Goal: Register for event/course

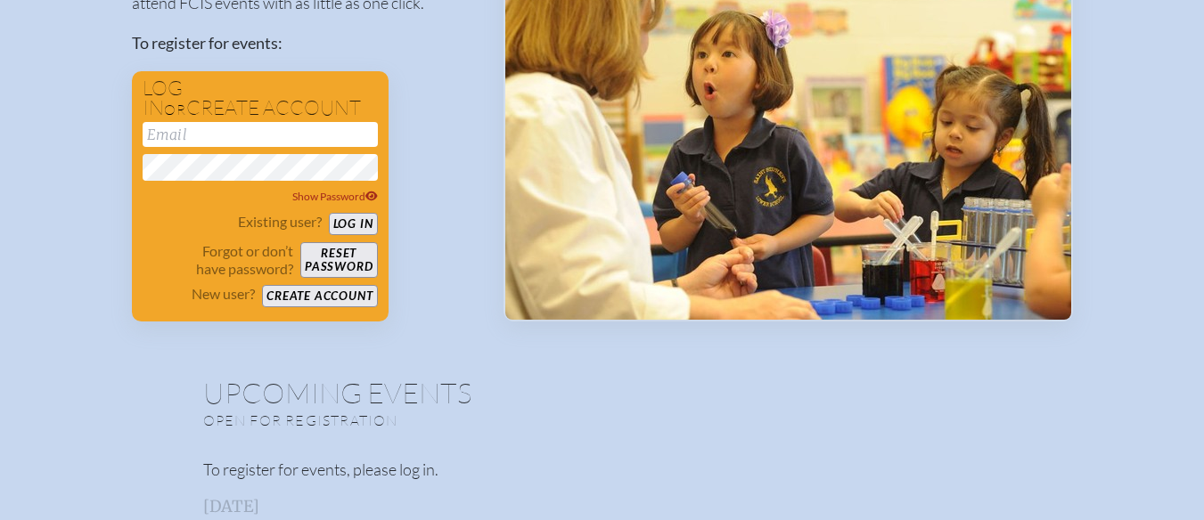
scroll to position [252, 0]
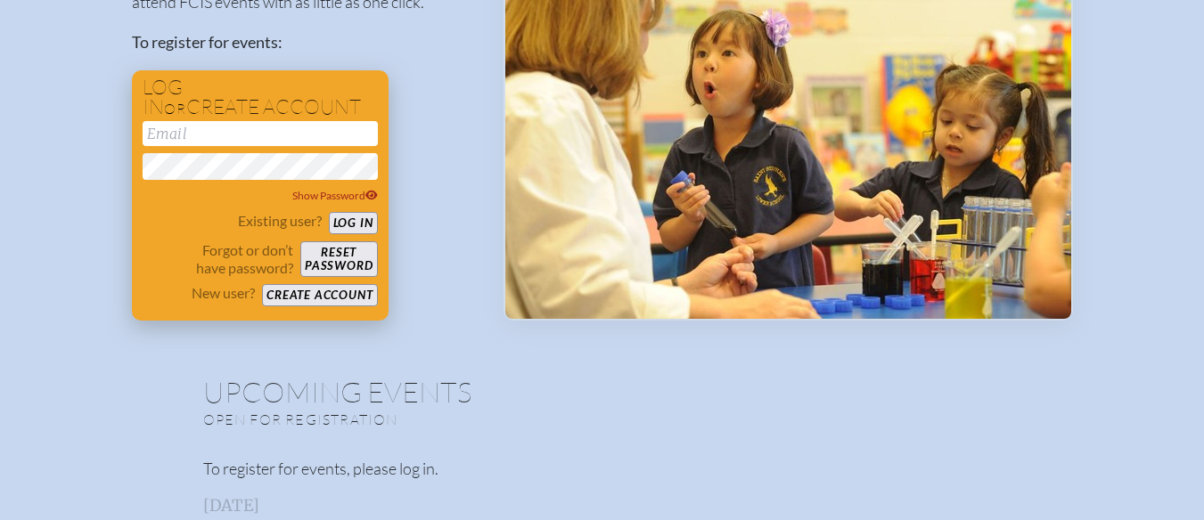
click at [172, 135] on input "email" at bounding box center [260, 133] width 235 height 25
type input "[EMAIL_ADDRESS][DOMAIN_NAME]"
click at [329, 212] on button "Log in" at bounding box center [353, 223] width 49 height 22
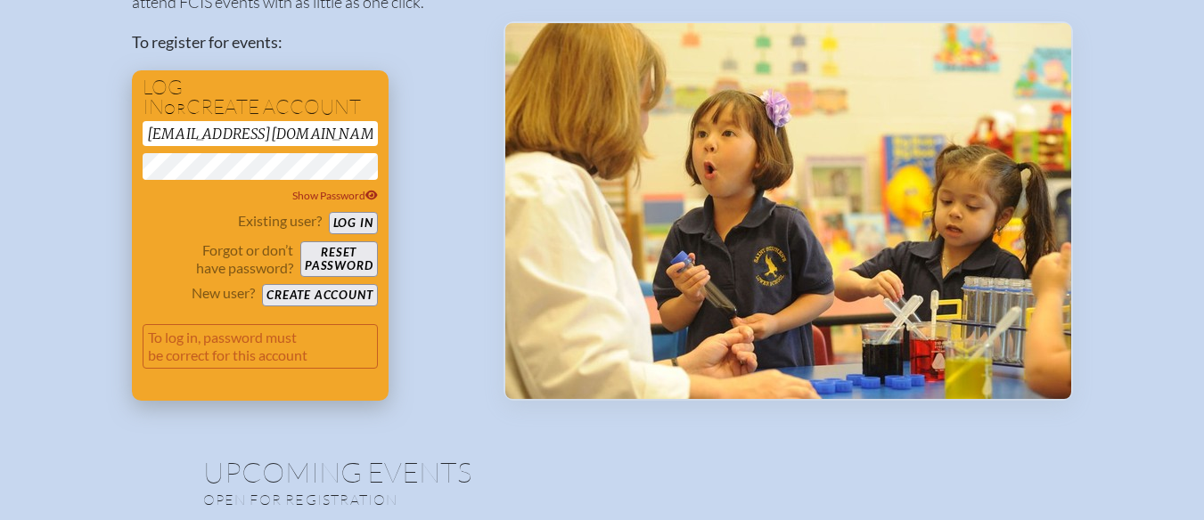
scroll to position [332, 0]
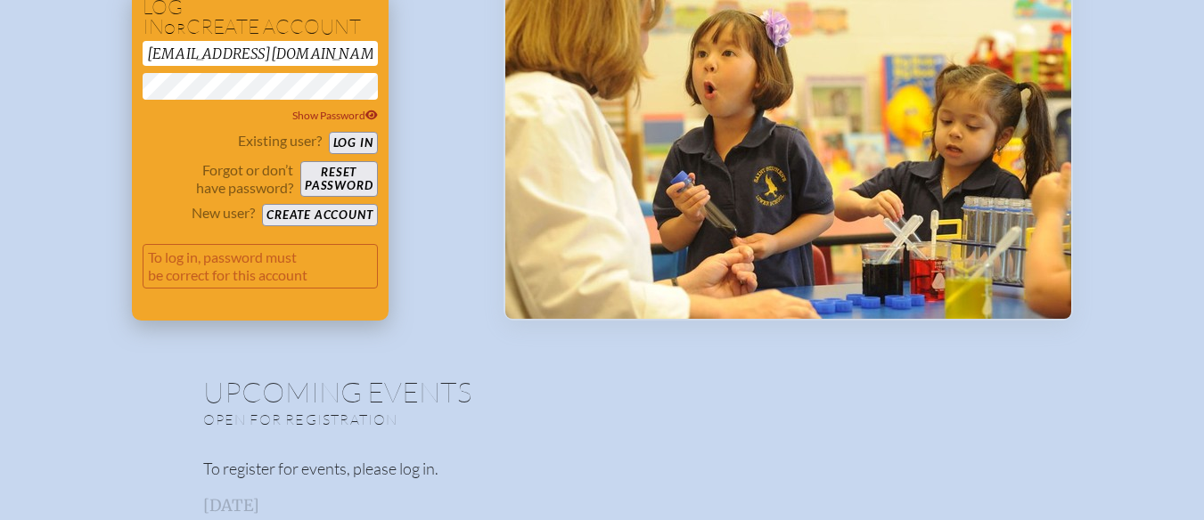
click at [320, 211] on button "Create account" at bounding box center [319, 215] width 115 height 22
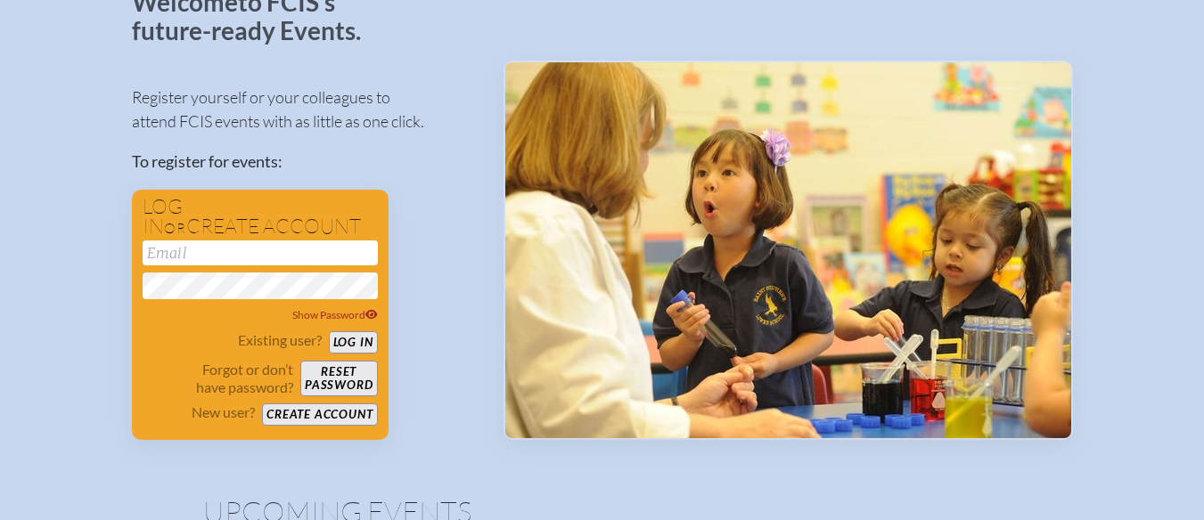
scroll to position [135, 0]
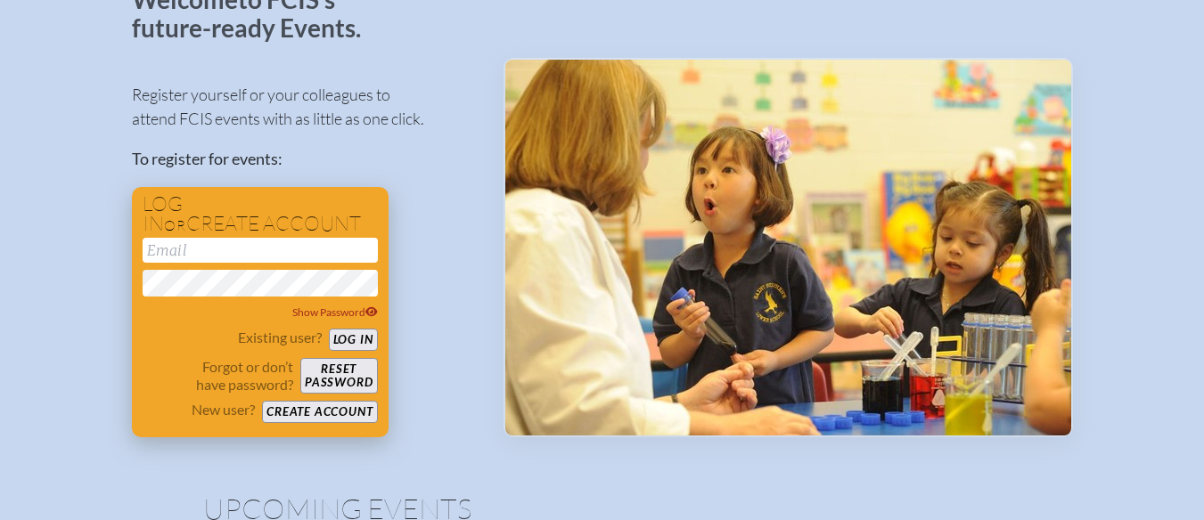
click at [174, 251] on input "email" at bounding box center [260, 250] width 235 height 25
type input "[EMAIL_ADDRESS][DOMAIN_NAME]"
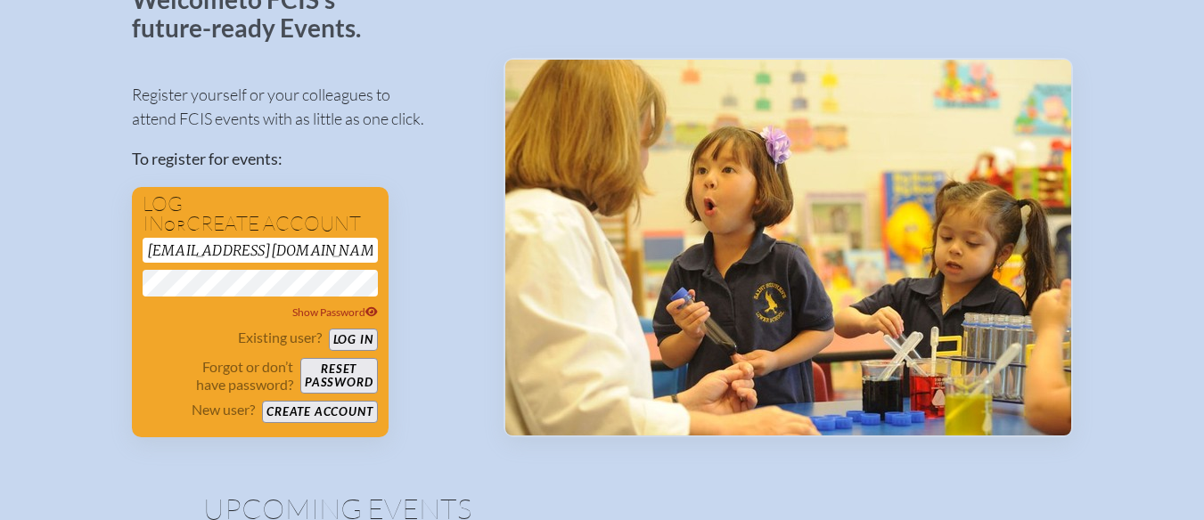
click at [446, 348] on div "Register yourself or your colleagues to attend FCIS events with as little as on…" at bounding box center [303, 252] width 343 height 371
click at [307, 413] on button "Create account" at bounding box center [319, 412] width 115 height 22
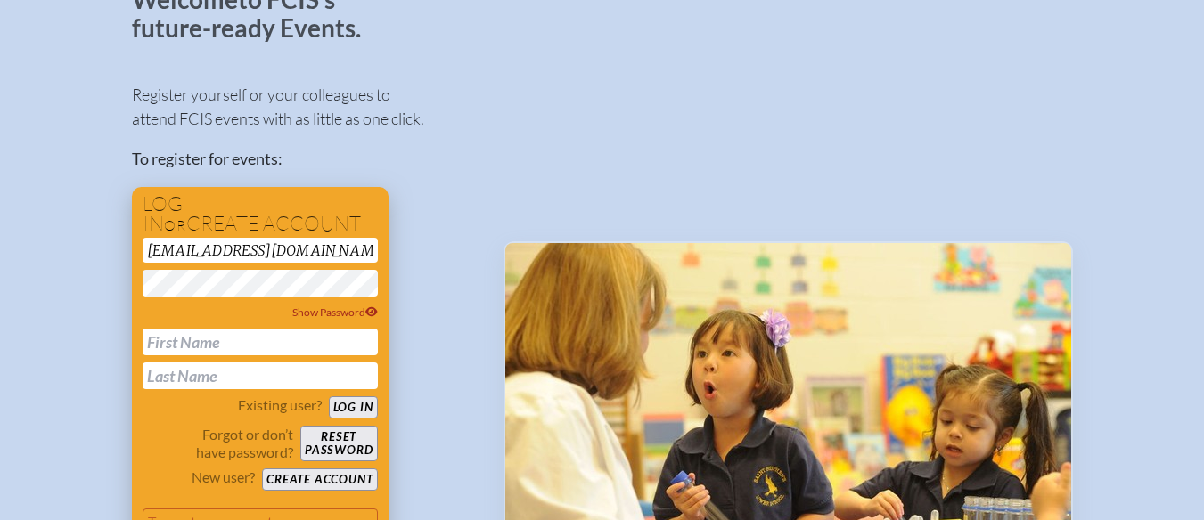
scroll to position [319, 0]
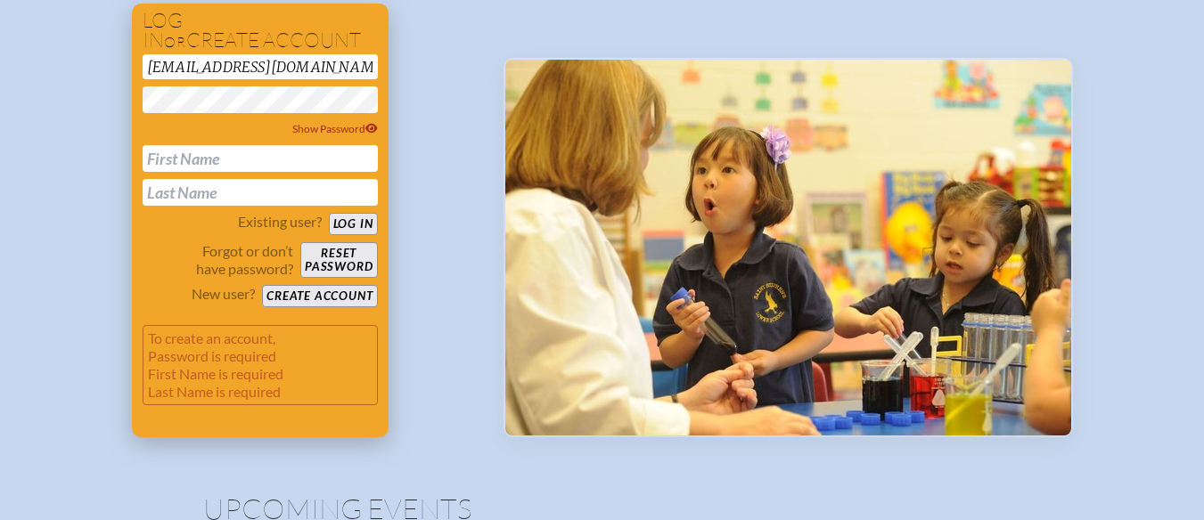
click at [191, 168] on input "text" at bounding box center [260, 158] width 235 height 27
type input "Cristina"
type input "Ferrone"
click at [353, 213] on div "Existing user? Log in" at bounding box center [260, 224] width 235 height 22
click at [353, 225] on button "Log in" at bounding box center [353, 224] width 49 height 22
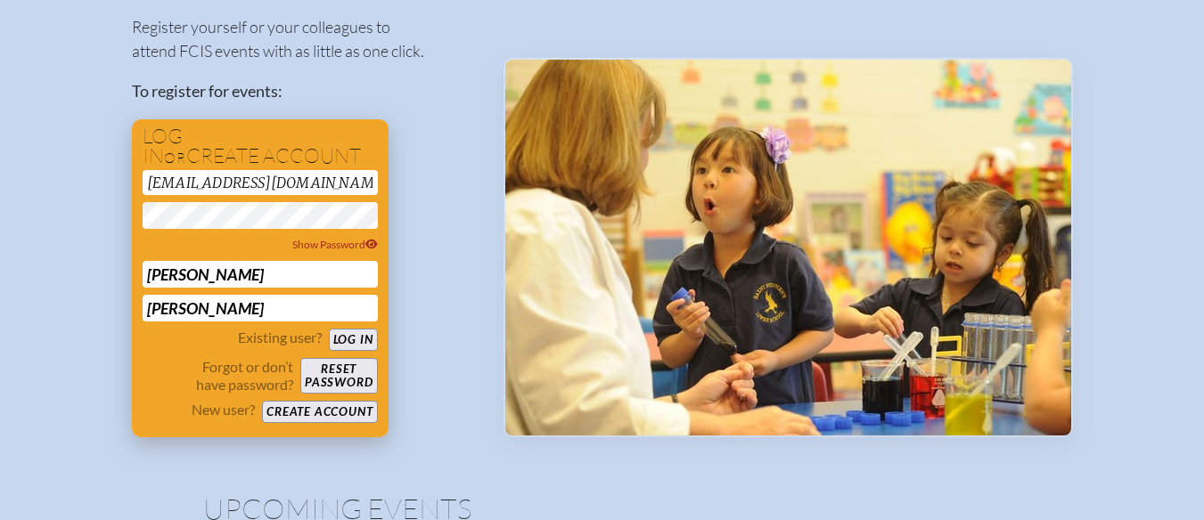
scroll to position [283, 0]
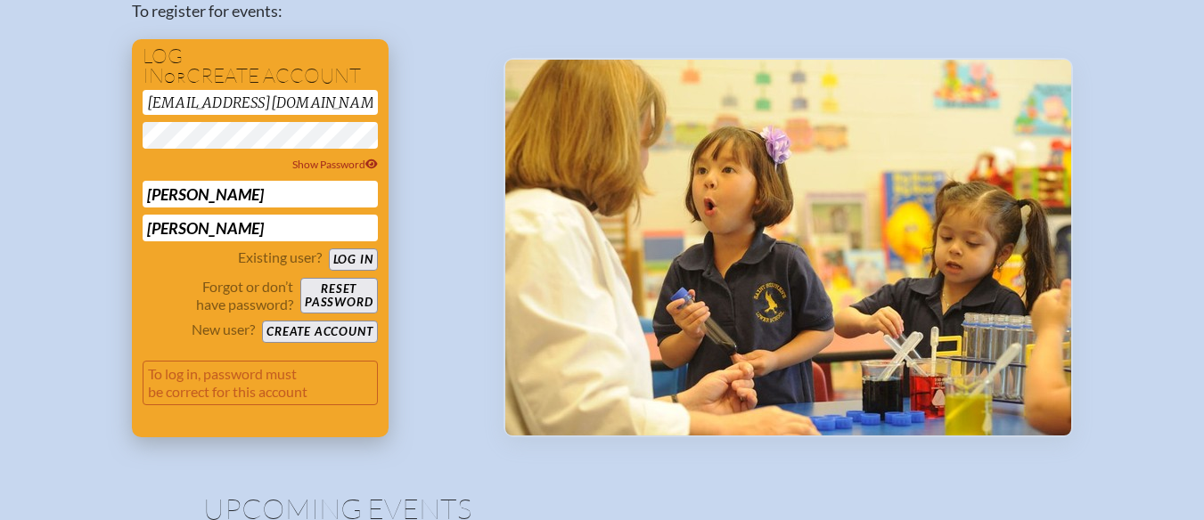
click at [329, 325] on button "Create account" at bounding box center [319, 332] width 115 height 22
click at [325, 332] on button "Create account" at bounding box center [319, 332] width 115 height 22
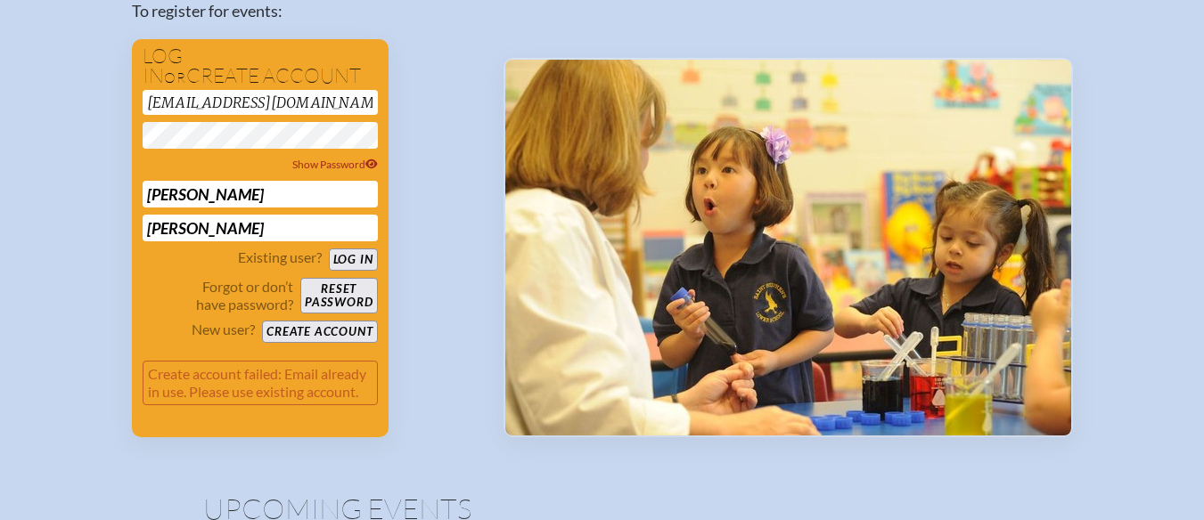
drag, startPoint x: 315, startPoint y: 102, endPoint x: 30, endPoint y: 120, distance: 285.7
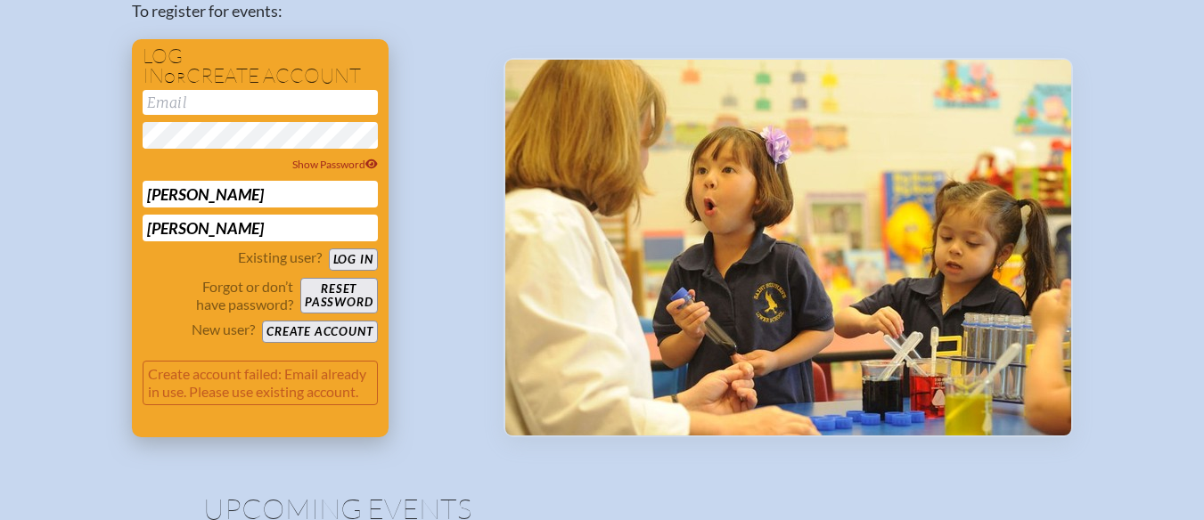
click at [326, 329] on button "Create account" at bounding box center [319, 332] width 115 height 22
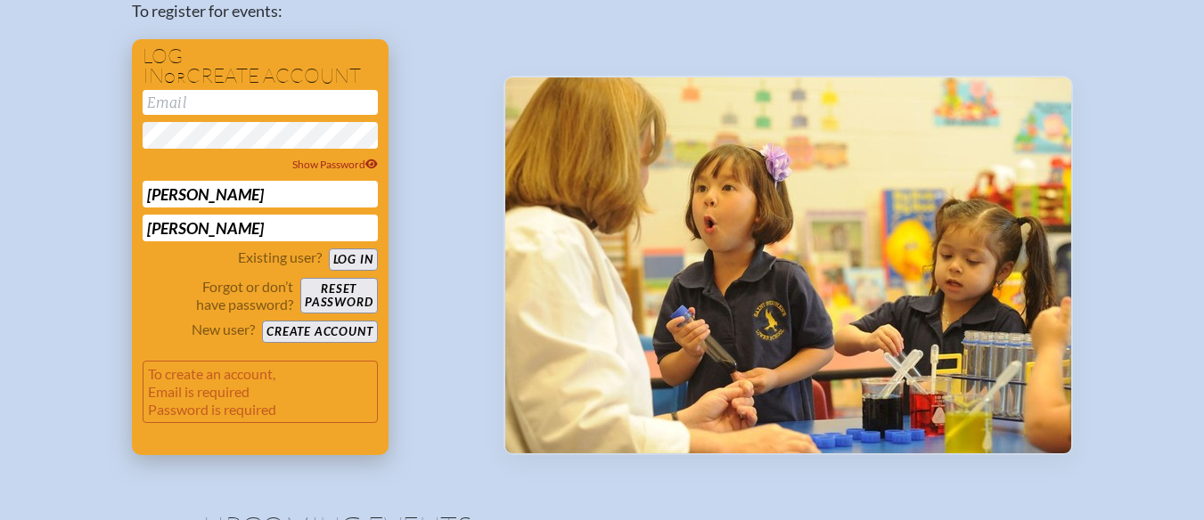
scroll to position [301, 0]
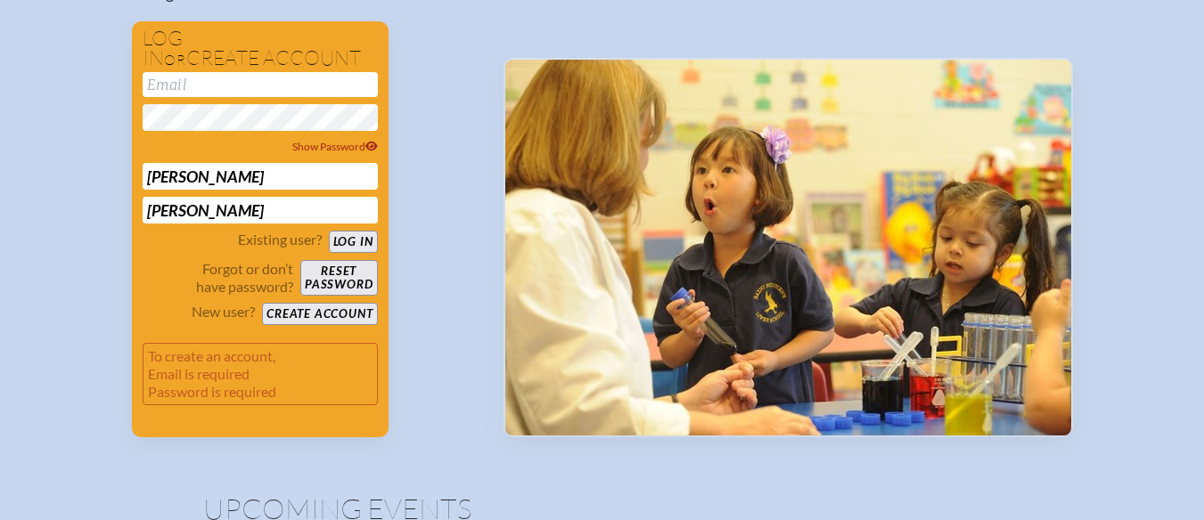
drag, startPoint x: 249, startPoint y: 171, endPoint x: 119, endPoint y: 196, distance: 131.6
drag, startPoint x: 220, startPoint y: 204, endPoint x: 72, endPoint y: 186, distance: 149.0
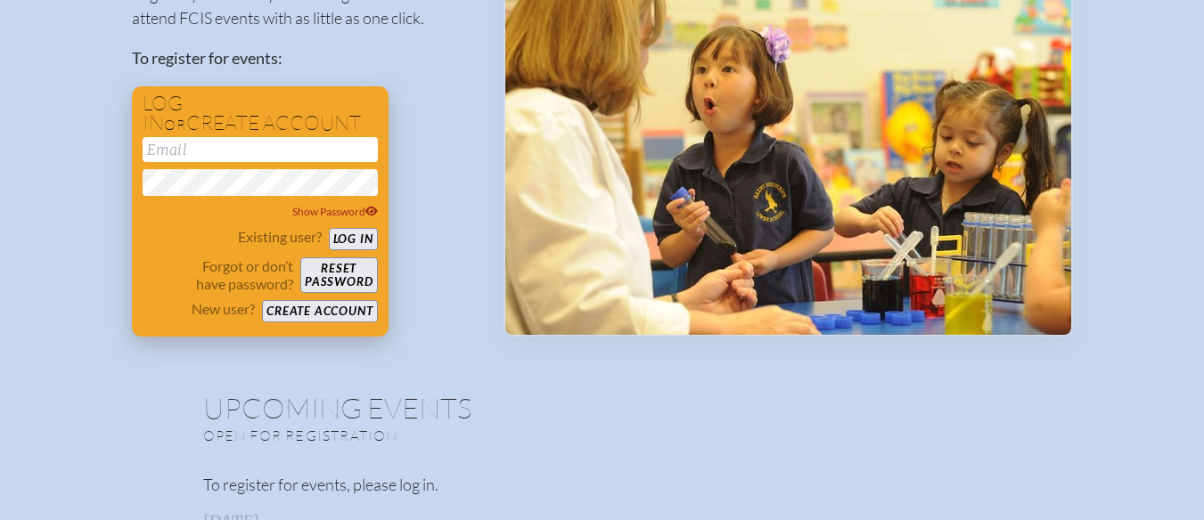
scroll to position [242, 0]
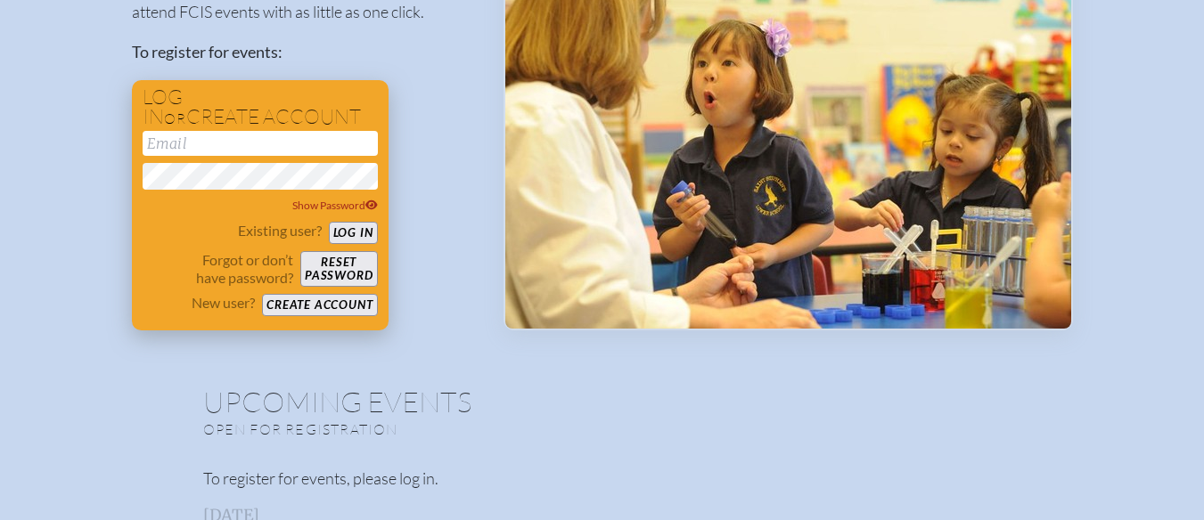
click at [319, 300] on button "Create account" at bounding box center [319, 305] width 115 height 22
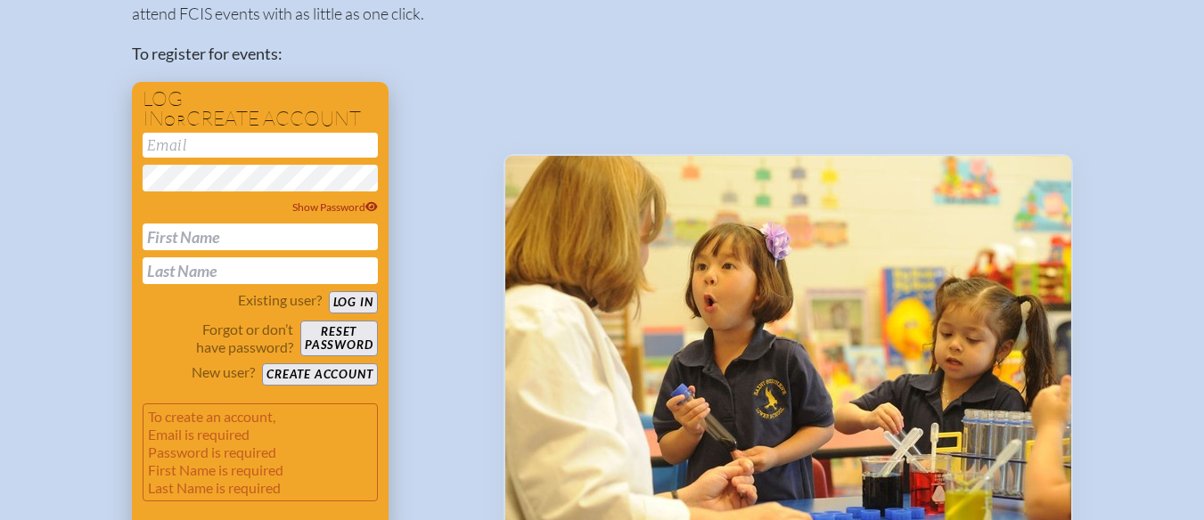
scroll to position [240, 0]
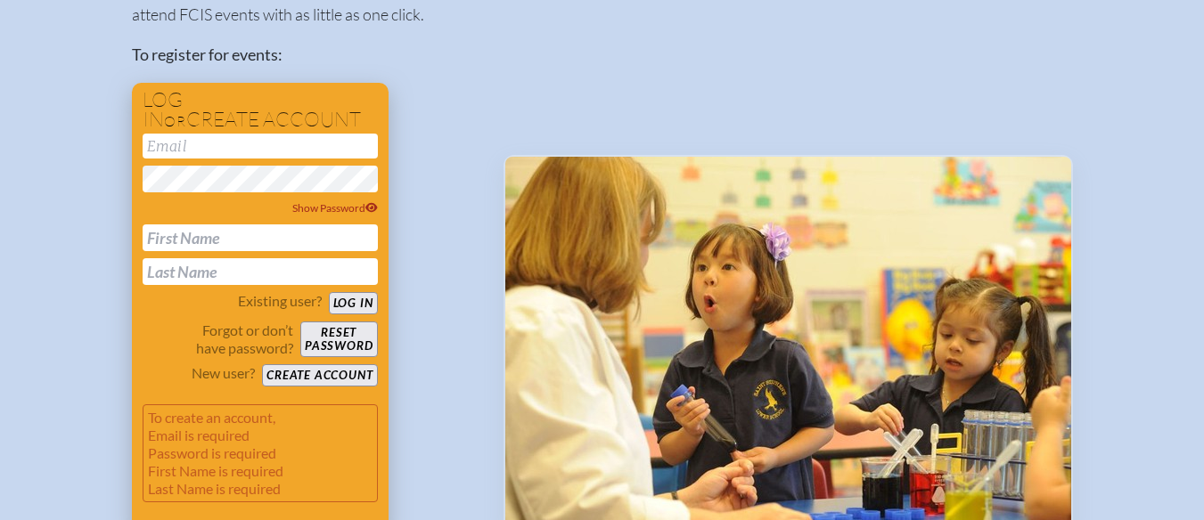
click at [195, 149] on input "email" at bounding box center [260, 146] width 235 height 25
type input "[EMAIL_ADDRESS][DOMAIN_NAME]"
type input "Cristina"
type input "Ferrone"
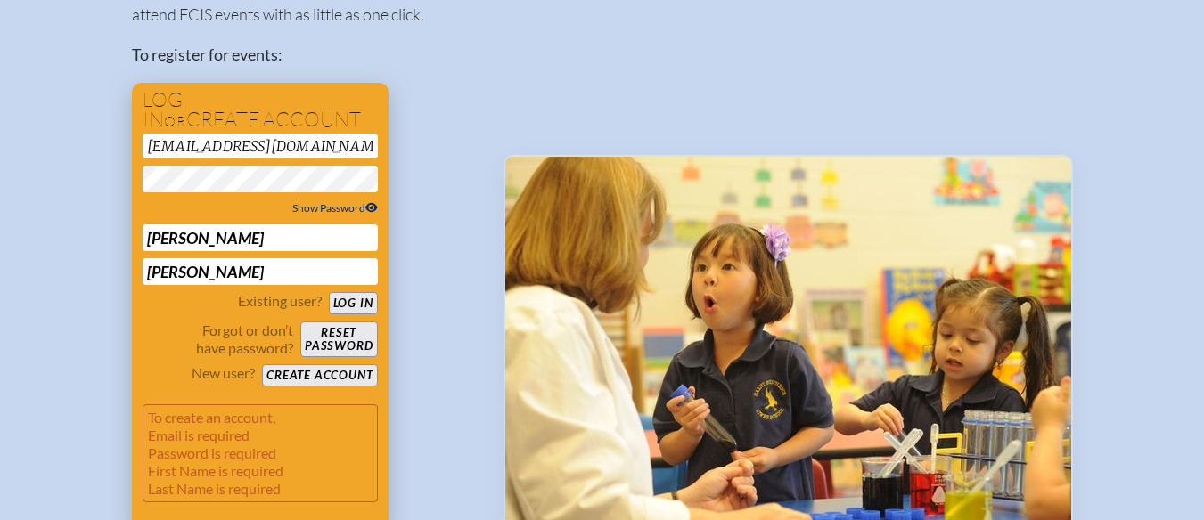
click at [334, 205] on span "Show Password" at bounding box center [335, 207] width 86 height 13
click at [331, 374] on button "Create account" at bounding box center [319, 375] width 115 height 22
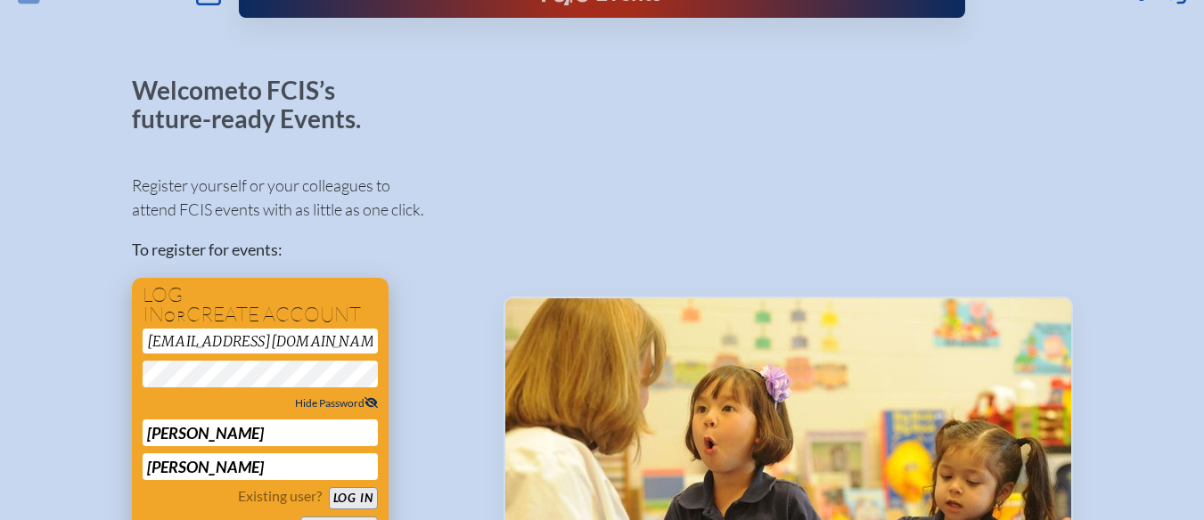
scroll to position [0, 0]
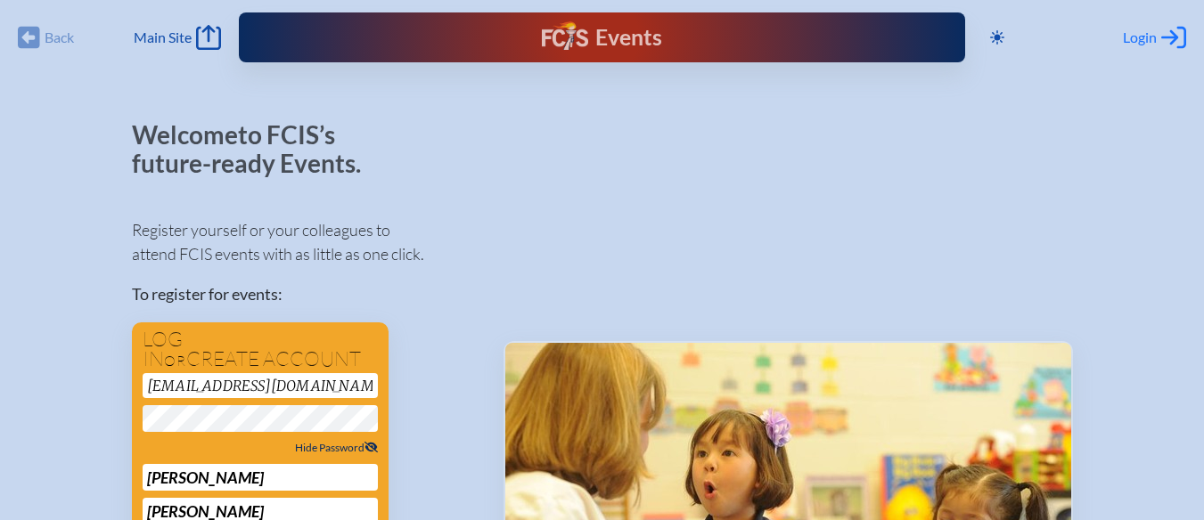
click at [1150, 36] on span "Login" at bounding box center [1140, 38] width 34 height 18
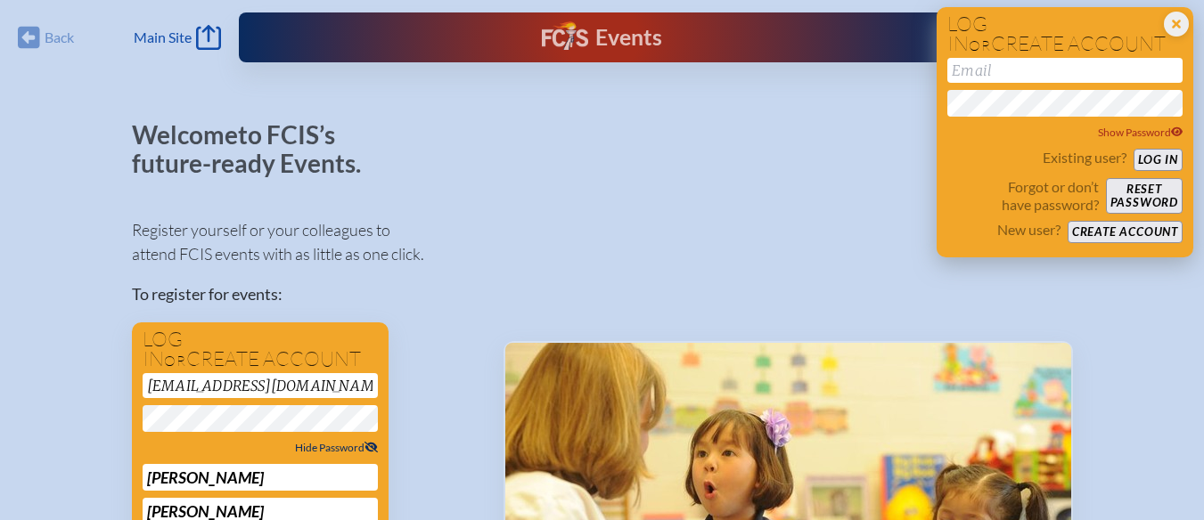
click at [970, 72] on input "email" at bounding box center [1064, 70] width 235 height 25
type input "[EMAIL_ADDRESS][DOMAIN_NAME]"
click at [1043, 208] on p "Forgot or don’t have password?" at bounding box center [1022, 196] width 151 height 36
click at [1137, 197] on button "Reset password" at bounding box center [1144, 196] width 77 height 36
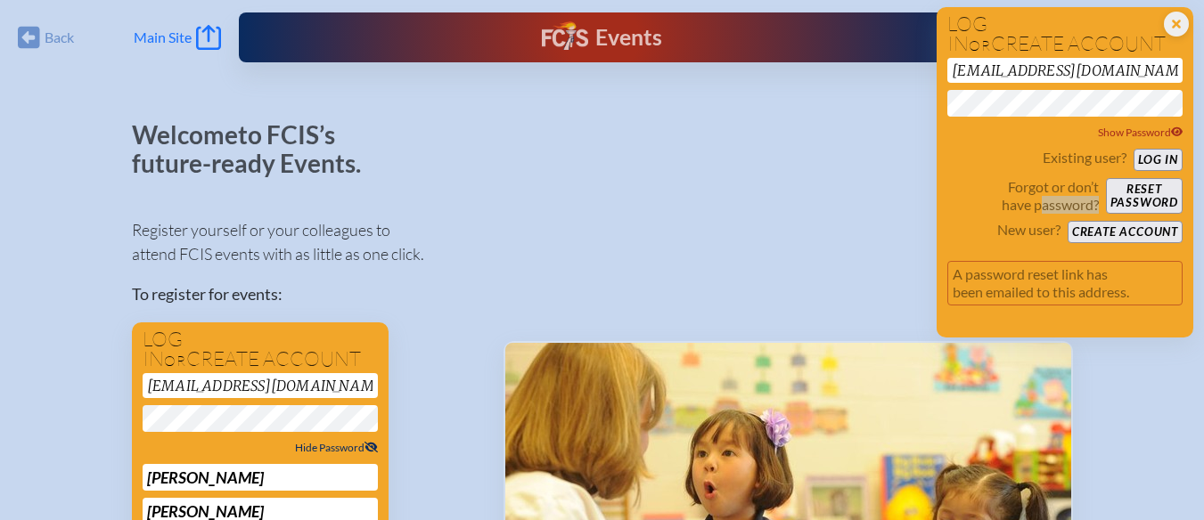
click at [204, 34] on icon "Main Site" at bounding box center [208, 37] width 25 height 25
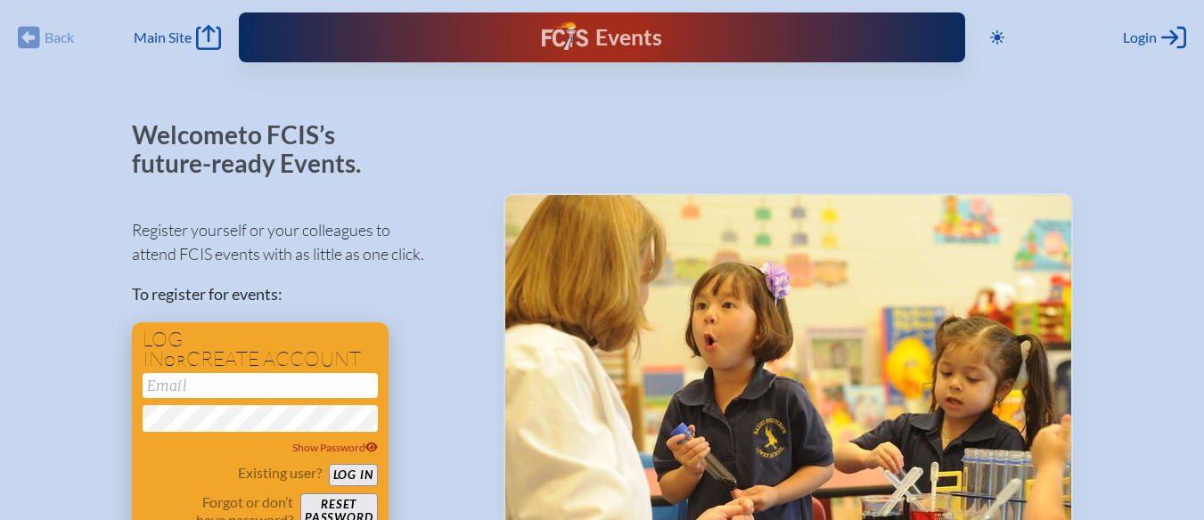
click at [169, 388] on input "email" at bounding box center [260, 385] width 235 height 25
type input "[EMAIL_ADDRESS][DOMAIN_NAME]"
click at [348, 474] on button "Log in" at bounding box center [353, 475] width 49 height 22
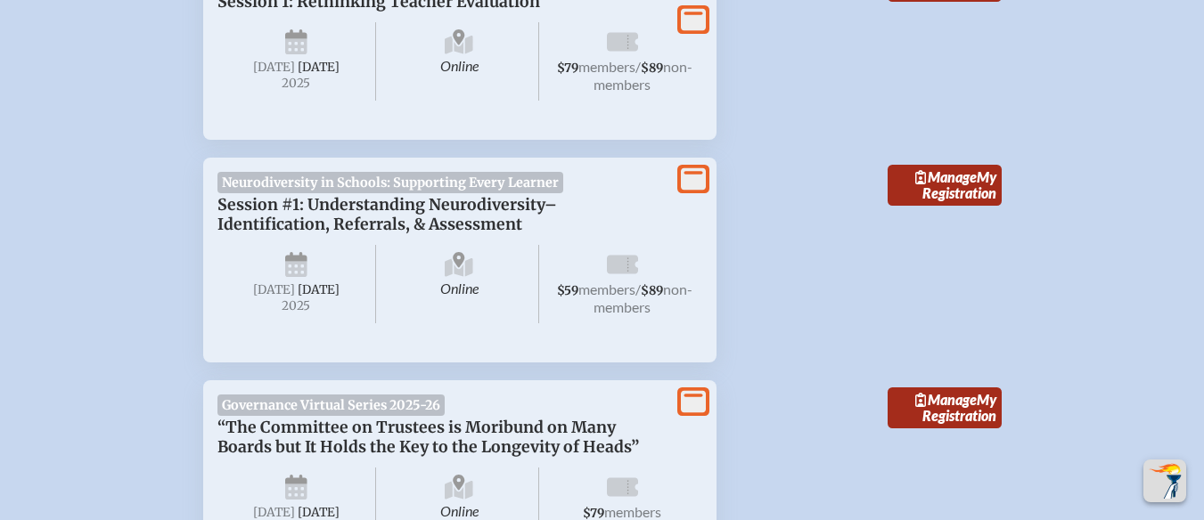
scroll to position [988, 0]
click at [393, 265] on span "Online" at bounding box center [459, 285] width 159 height 78
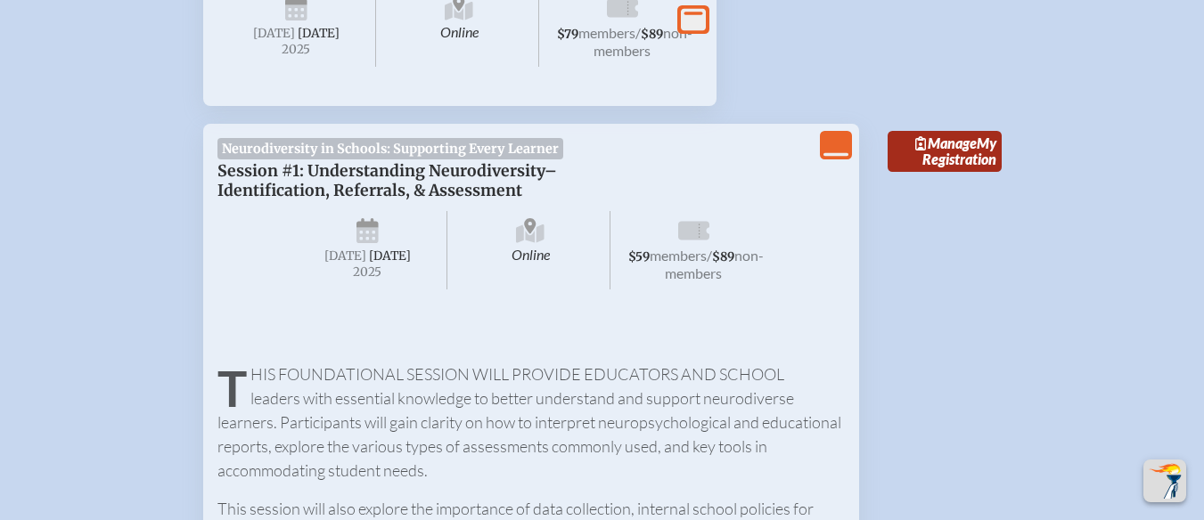
scroll to position [1022, 0]
click at [945, 152] on span "Manage" at bounding box center [945, 143] width 61 height 17
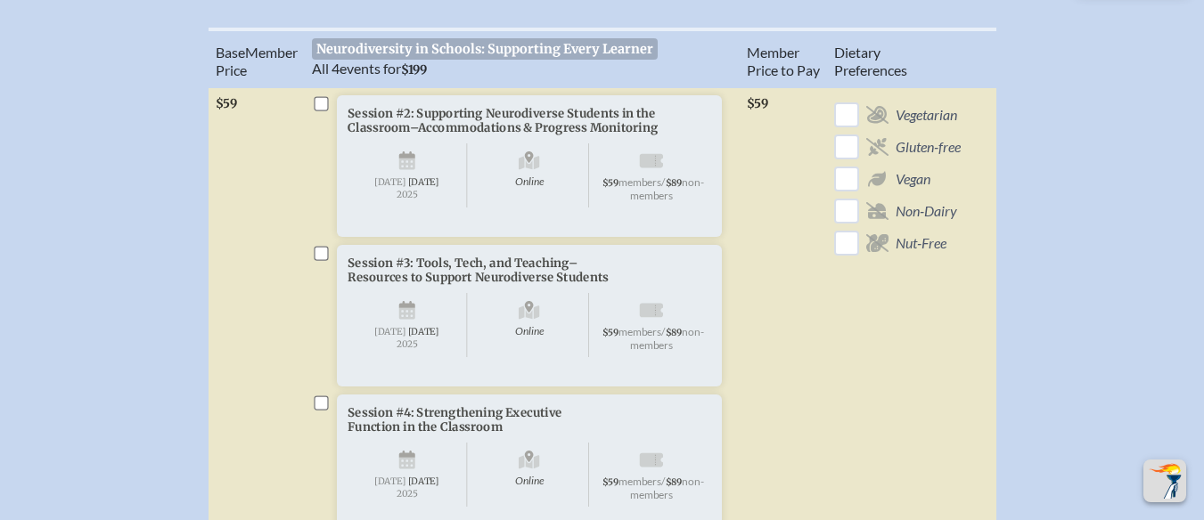
scroll to position [660, 0]
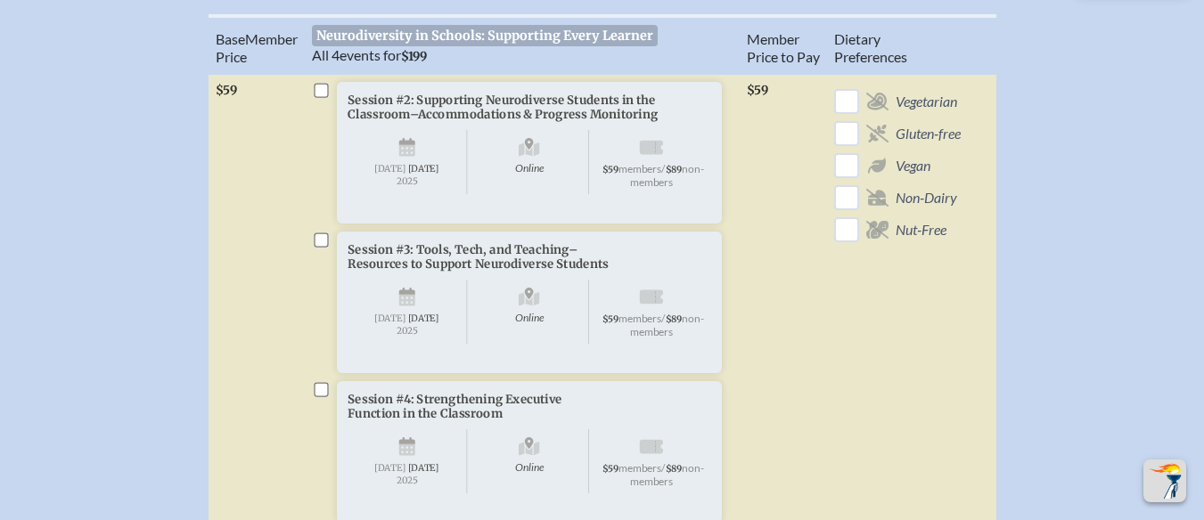
click at [321, 97] on input "checkbox" at bounding box center [321, 91] width 14 height 14
checkbox input "true"
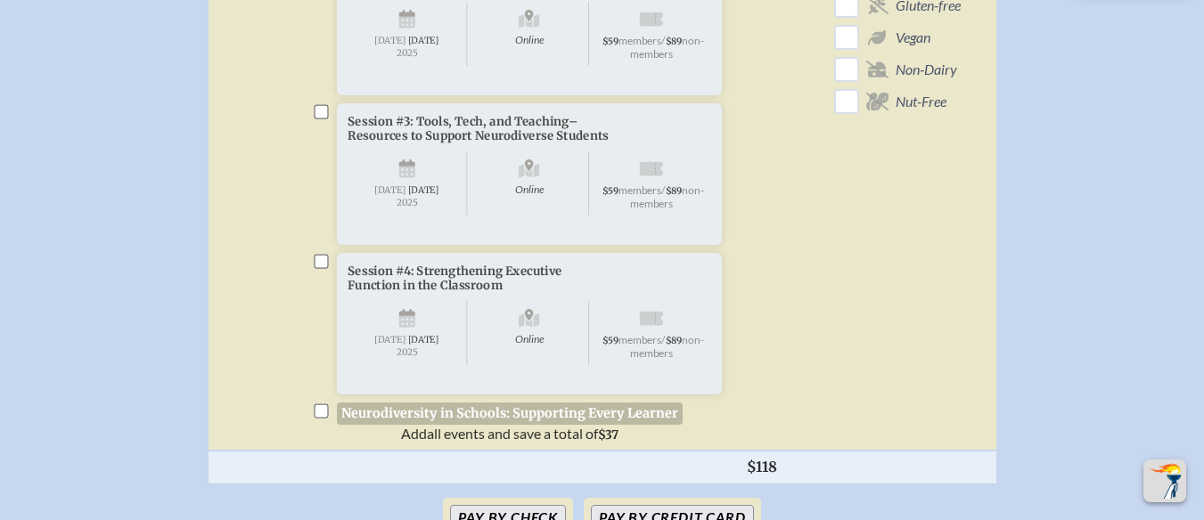
scroll to position [789, 0]
click at [322, 119] on input "checkbox" at bounding box center [321, 112] width 14 height 14
checkbox input "true"
click at [317, 313] on li "Session #4: Strengthening Executive Function in the Classroom Online [DATE] $59…" at bounding box center [522, 347] width 421 height 189
click at [321, 269] on input "checkbox" at bounding box center [321, 262] width 14 height 14
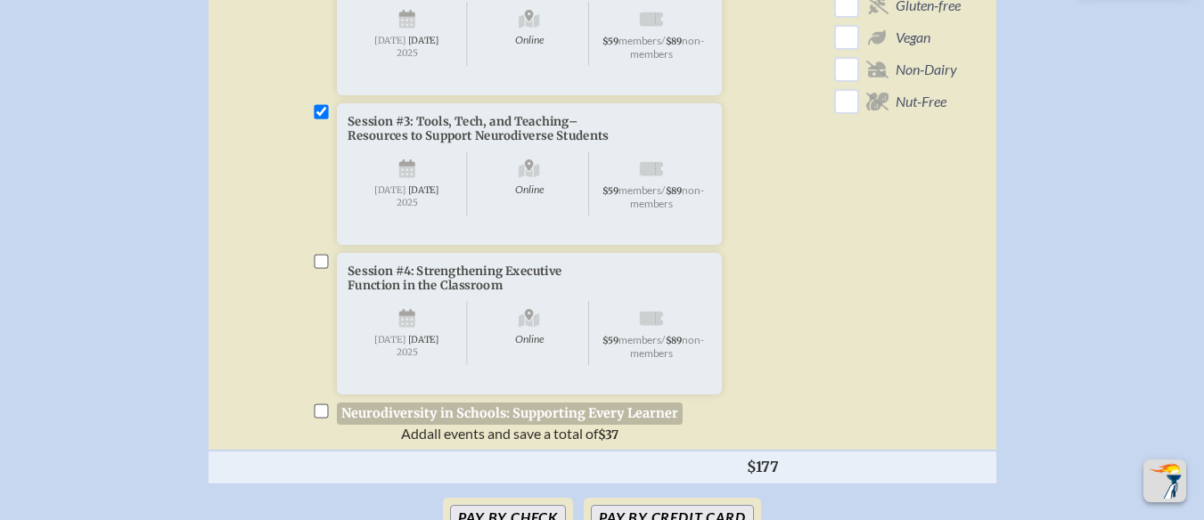
checkbox input "true"
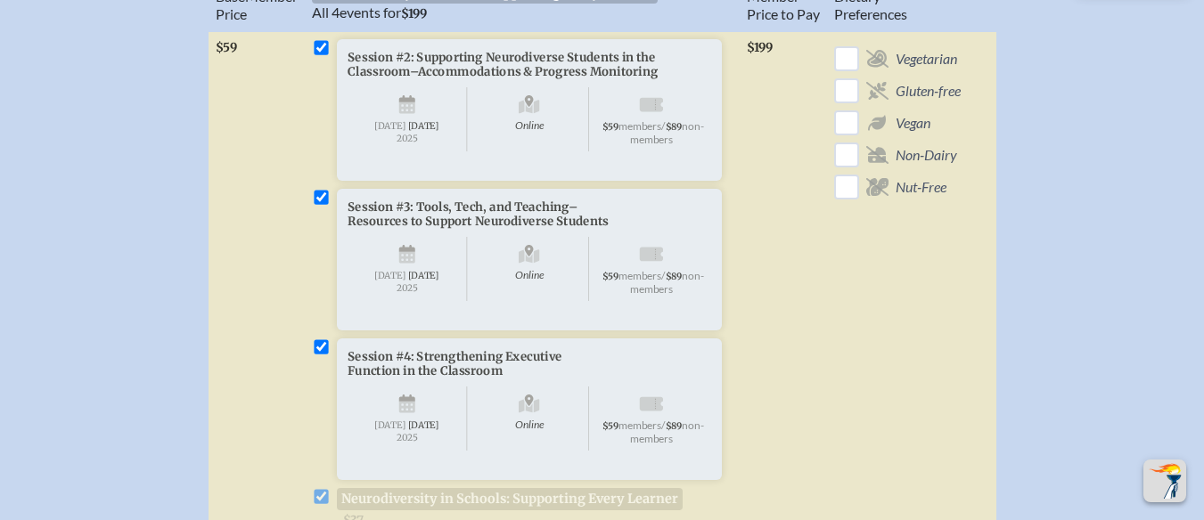
scroll to position [704, 0]
click at [851, 201] on input "checkbox" at bounding box center [845, 186] width 31 height 31
checkbox input "false"
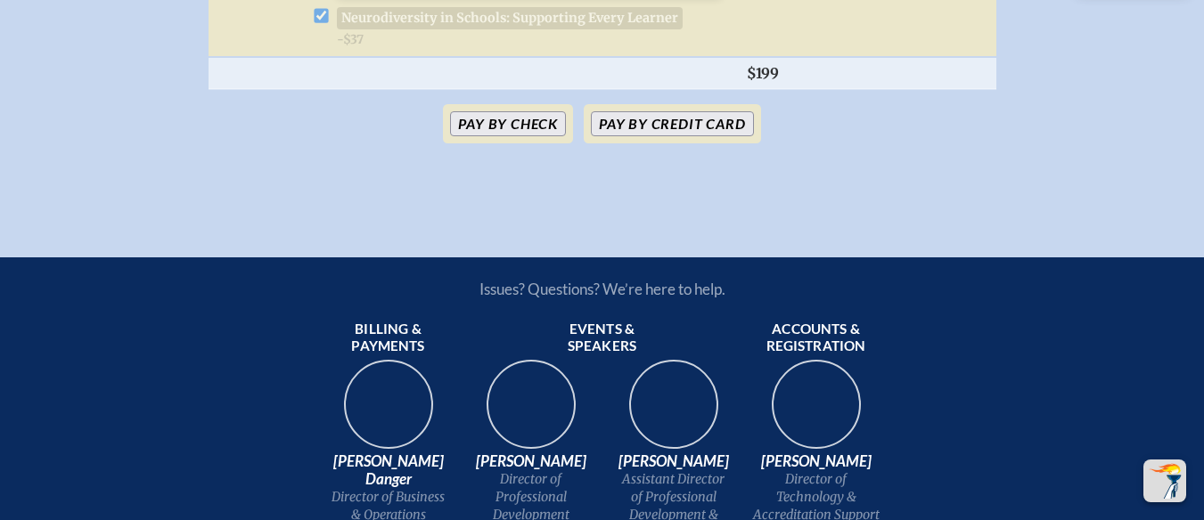
scroll to position [1178, 0]
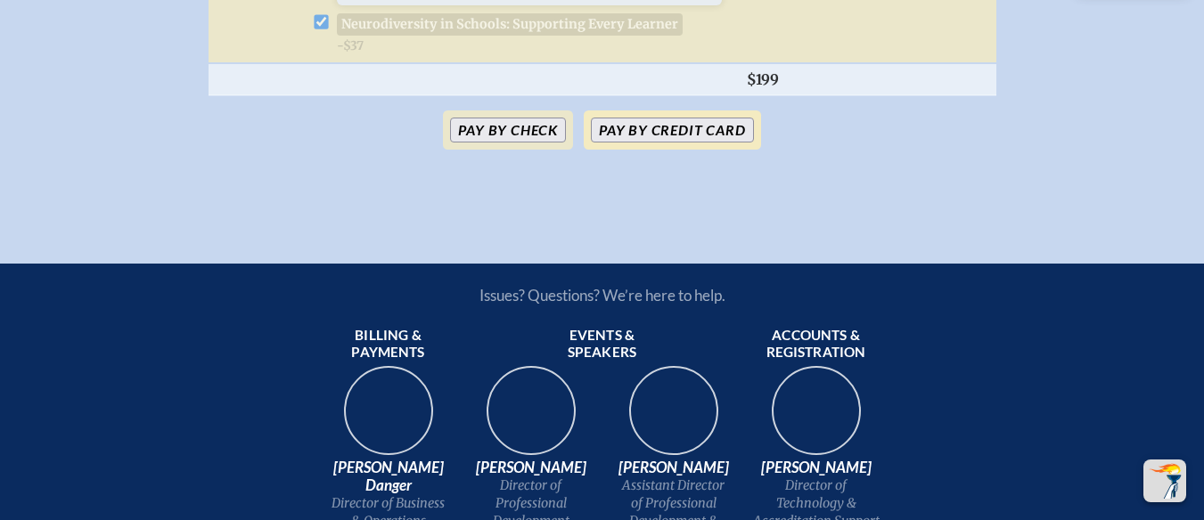
click at [654, 143] on button "Pay by Credit Card" at bounding box center [672, 130] width 162 height 25
